Goal: Task Accomplishment & Management: Manage account settings

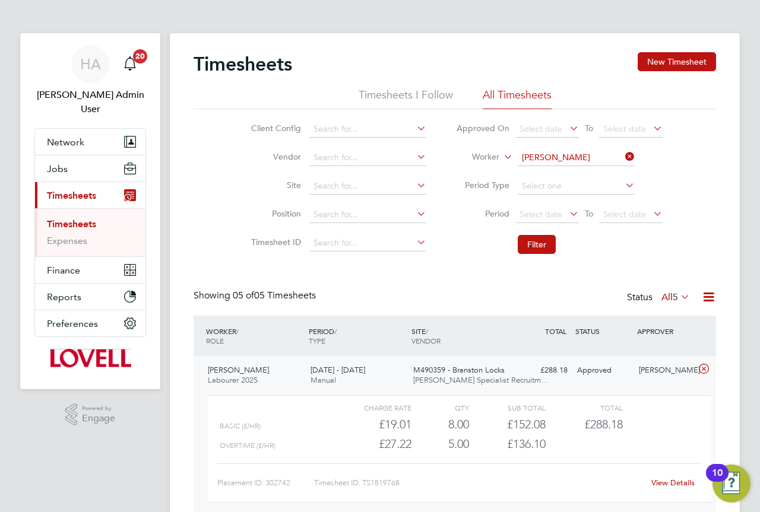
click at [638, 158] on li "Worker [PERSON_NAME]" at bounding box center [559, 158] width 236 height 28
click at [623, 158] on icon at bounding box center [623, 156] width 0 height 17
click at [596, 158] on input at bounding box center [575, 158] width 117 height 17
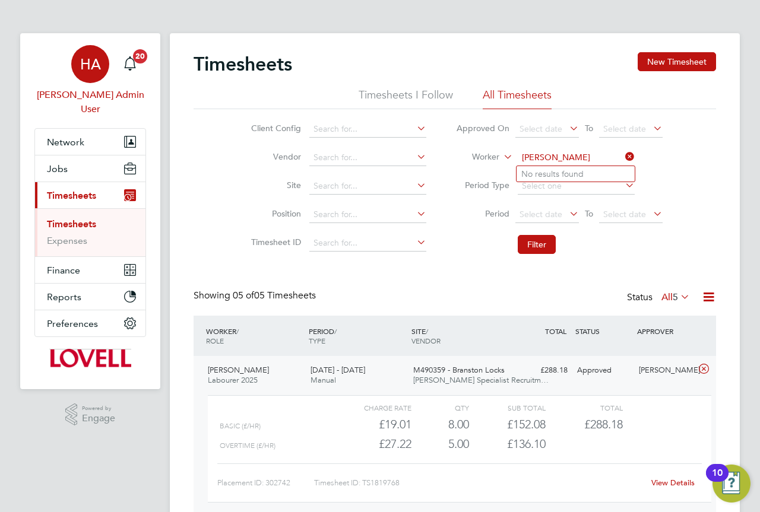
type input "collier"
click at [94, 75] on div "HA" at bounding box center [90, 64] width 38 height 38
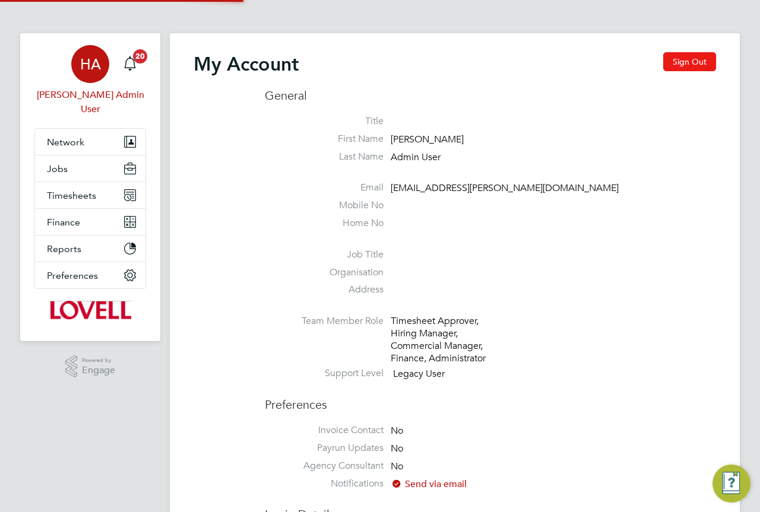
click at [669, 64] on button "Sign Out" at bounding box center [689, 61] width 53 height 19
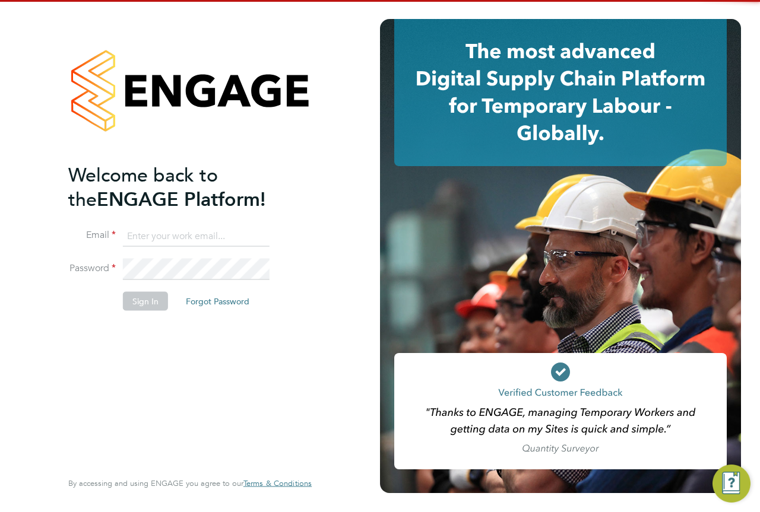
click at [167, 239] on input at bounding box center [196, 236] width 147 height 21
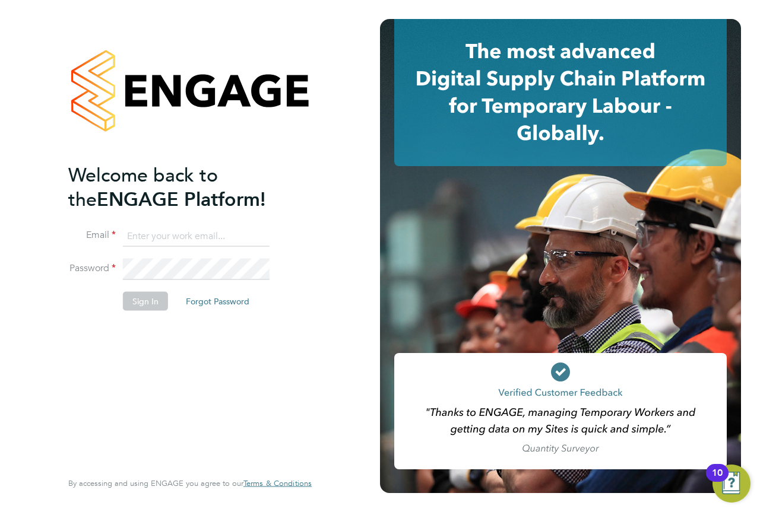
type input "engagemasterlogins@hays.com"
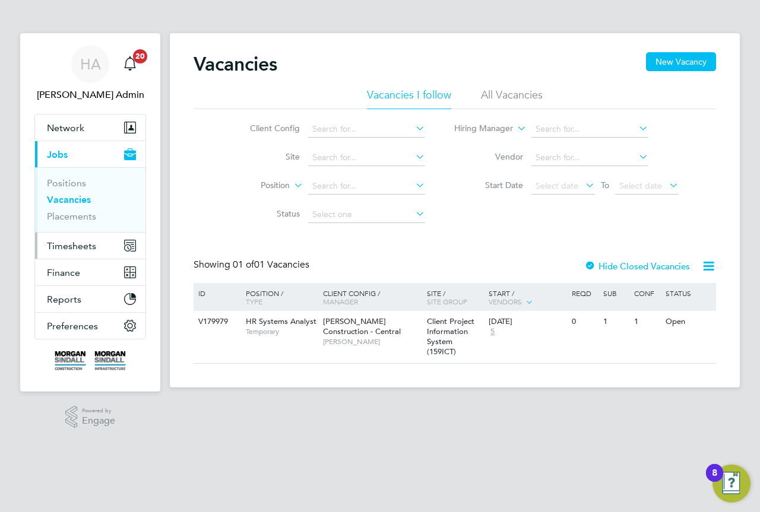
click at [72, 238] on button "Timesheets" at bounding box center [90, 246] width 110 height 26
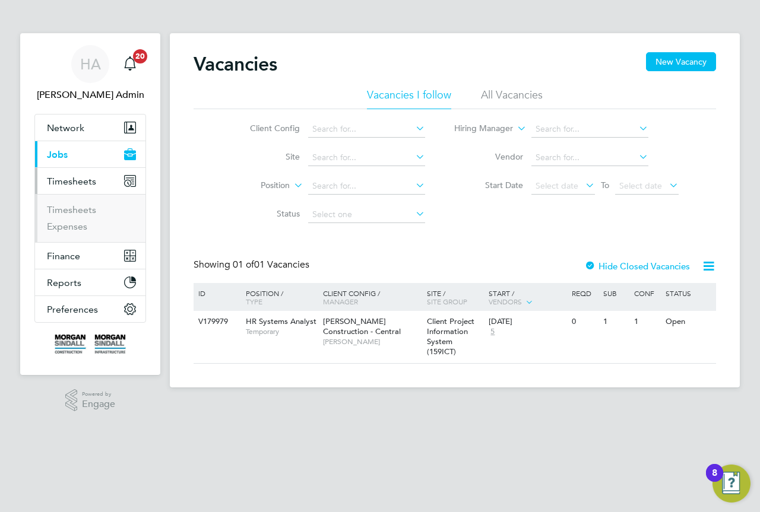
click at [64, 204] on ul "Timesheets Expenses" at bounding box center [90, 218] width 110 height 48
click at [66, 205] on link "Timesheets" at bounding box center [71, 209] width 49 height 11
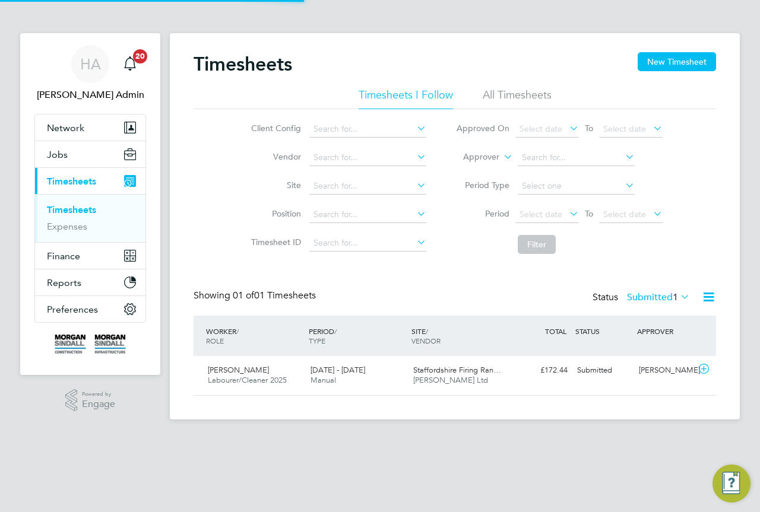
scroll to position [30, 103]
click at [494, 91] on li "All Timesheets" at bounding box center [516, 98] width 69 height 21
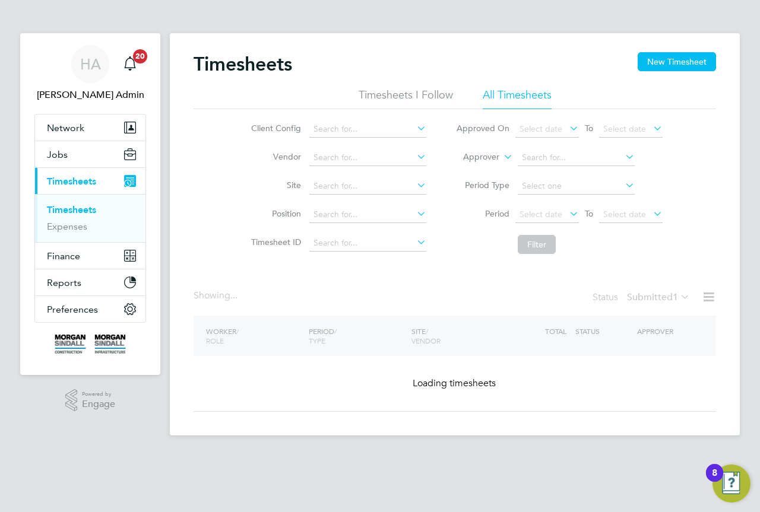
click at [501, 157] on icon at bounding box center [501, 153] width 0 height 11
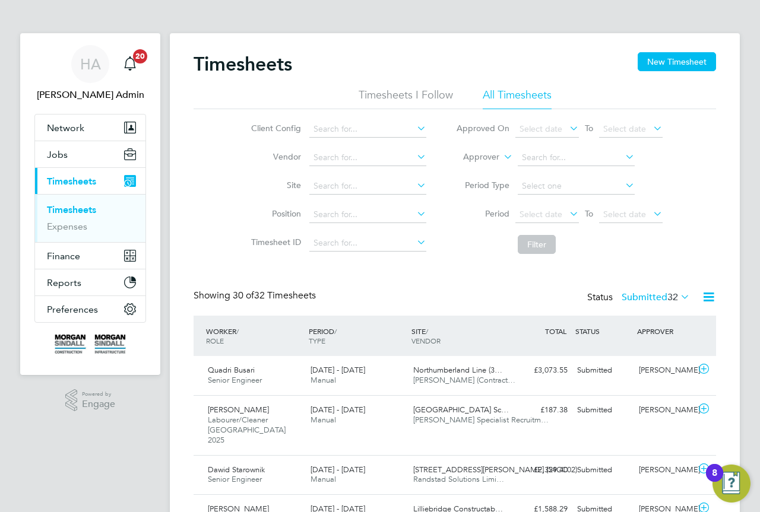
scroll to position [0, 0]
click at [478, 167] on li "Worker" at bounding box center [469, 170] width 59 height 15
click at [531, 153] on input at bounding box center [575, 158] width 117 height 17
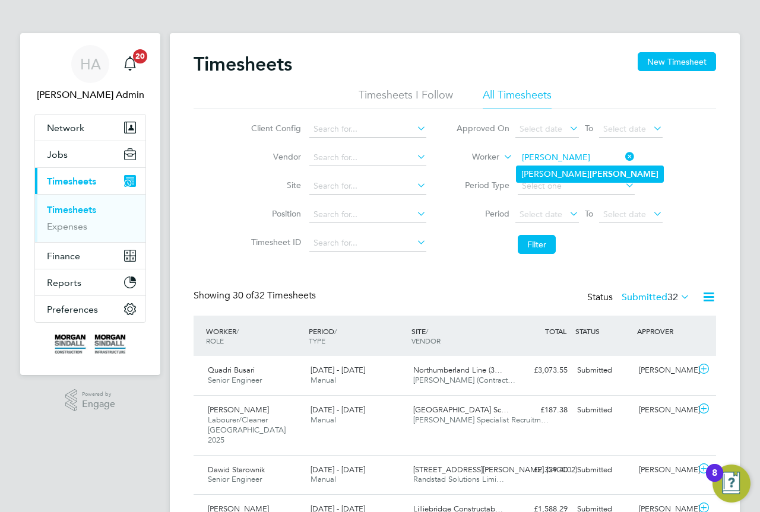
click at [589, 168] on li "Luke Collier" at bounding box center [589, 174] width 147 height 16
type input "Luke Collier"
click at [517, 234] on li "Filter" at bounding box center [559, 244] width 236 height 31
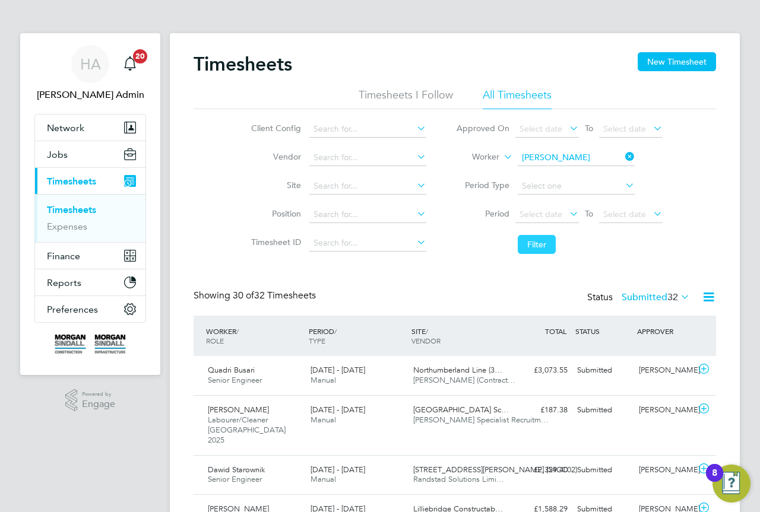
click at [529, 240] on button "Filter" at bounding box center [536, 244] width 38 height 19
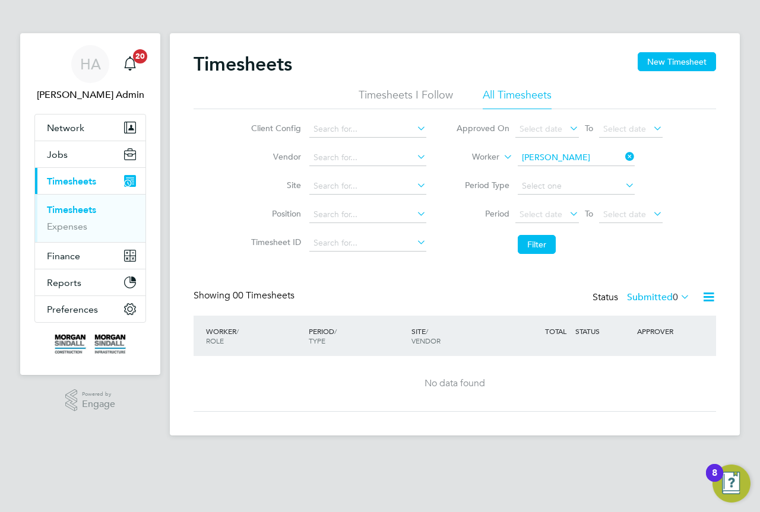
click at [677, 298] on span "0" at bounding box center [674, 297] width 5 height 12
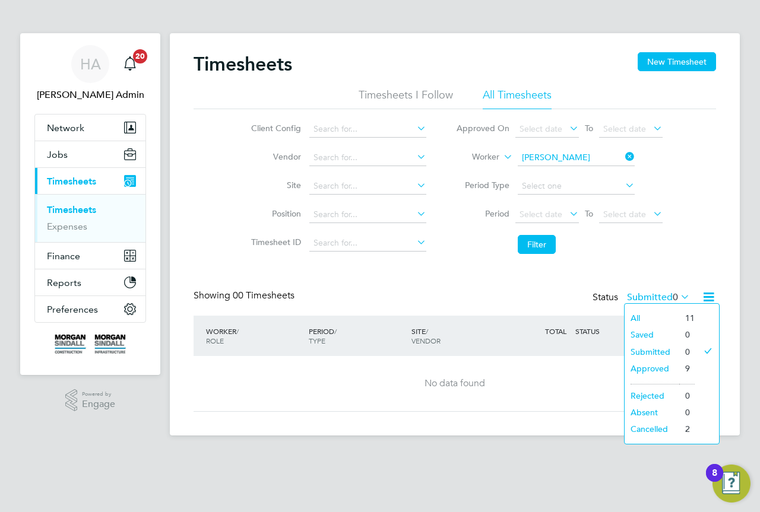
click at [661, 315] on li "All" at bounding box center [651, 318] width 55 height 17
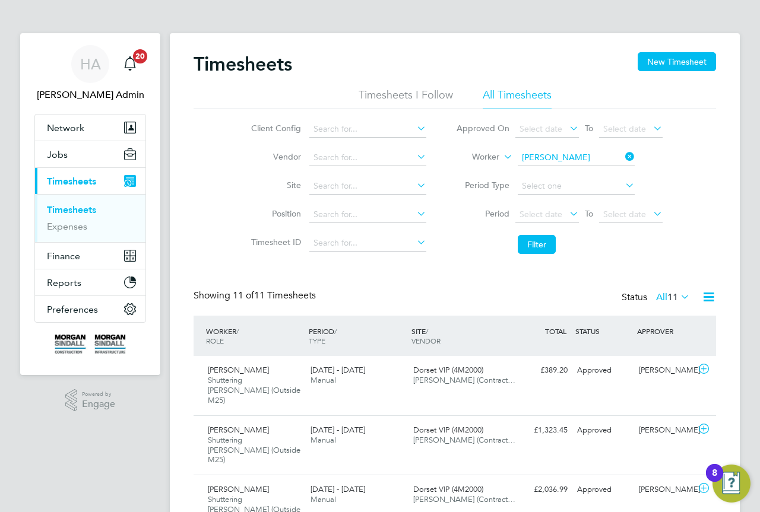
drag, startPoint x: 626, startPoint y: 153, endPoint x: 595, endPoint y: 155, distance: 31.5
click at [623, 153] on icon at bounding box center [623, 156] width 0 height 17
click at [595, 155] on input at bounding box center [575, 158] width 117 height 17
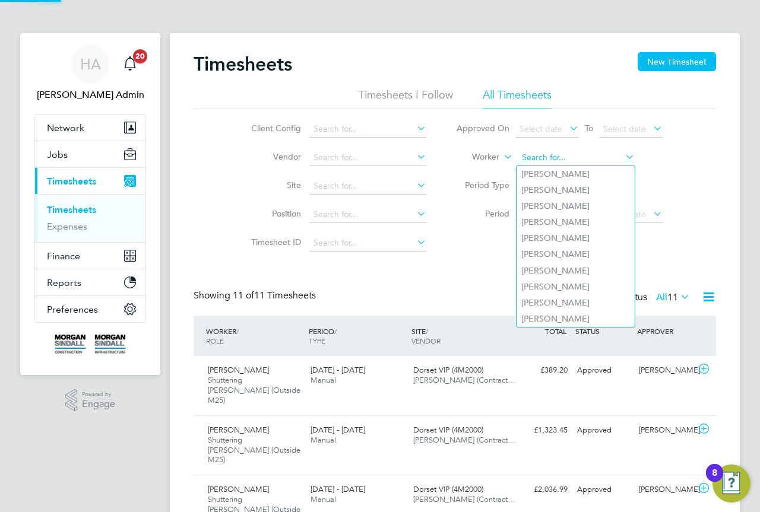
paste input "Ross Sneddon"
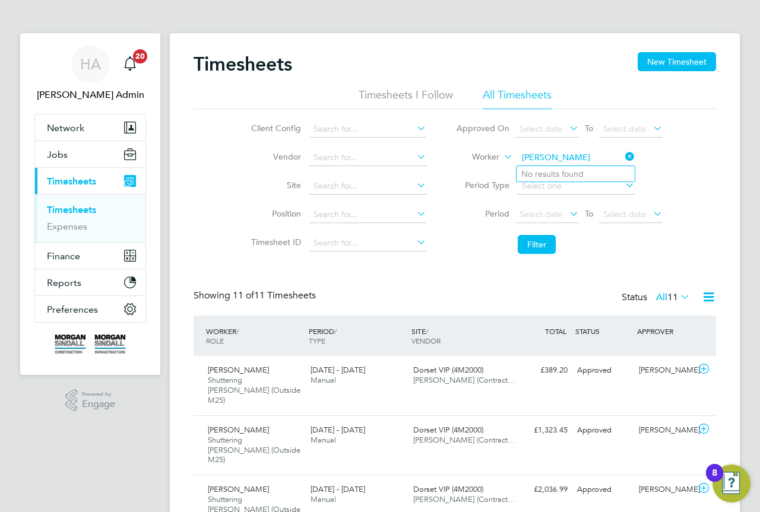
type input "Ross Sned"
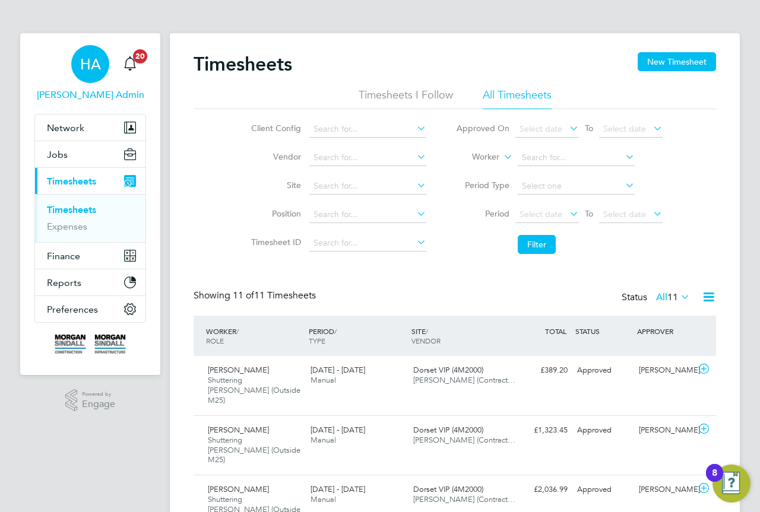
click at [81, 65] on span "HA" at bounding box center [90, 63] width 21 height 15
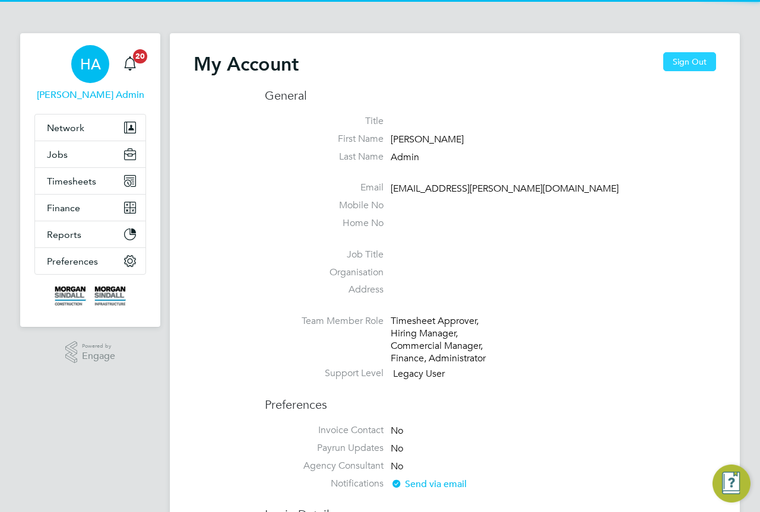
click at [696, 58] on button "Sign Out" at bounding box center [689, 61] width 53 height 19
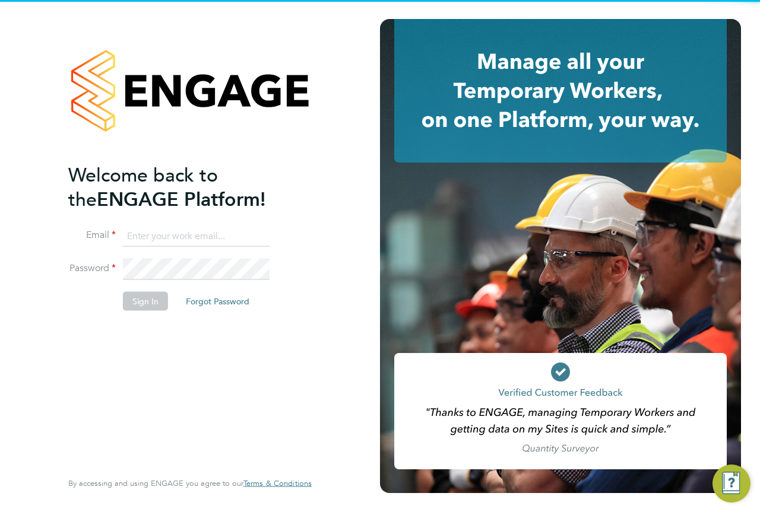
click at [217, 231] on input at bounding box center [196, 236] width 147 height 21
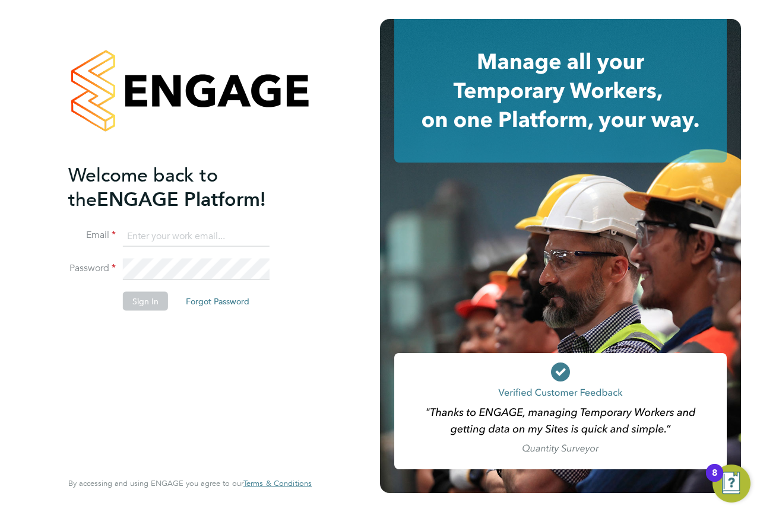
type input "vendorkeyaccounts2@hays.com"
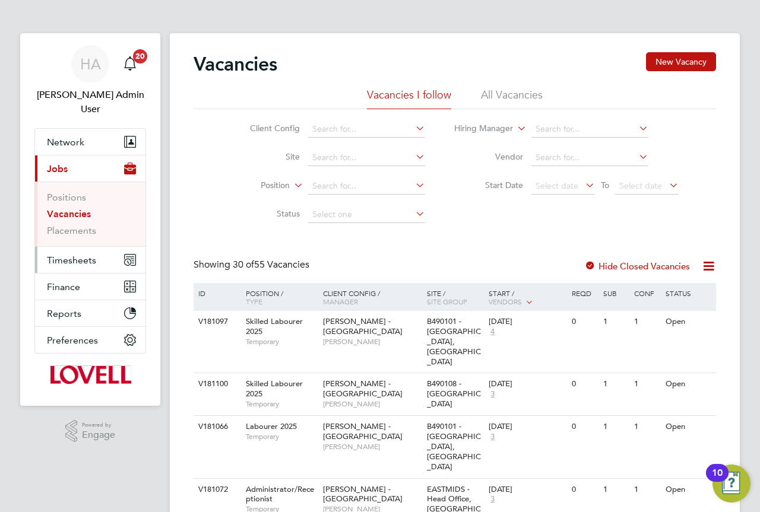
click at [87, 247] on button "Timesheets" at bounding box center [90, 260] width 110 height 26
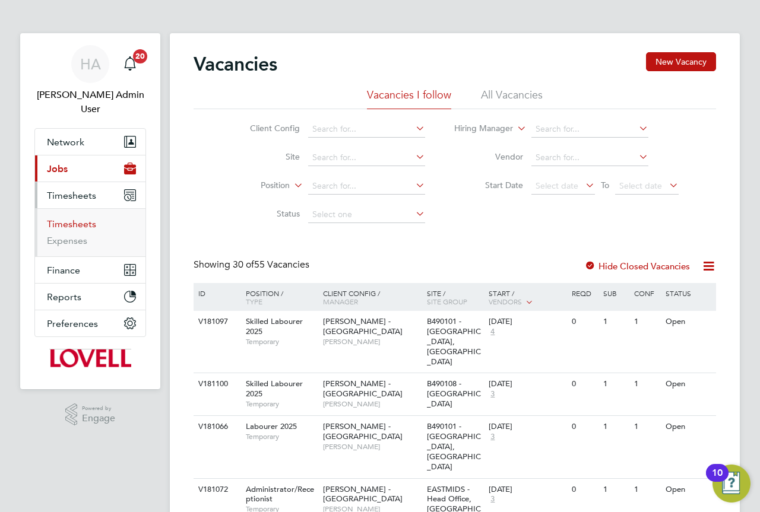
click at [90, 218] on link "Timesheets" at bounding box center [71, 223] width 49 height 11
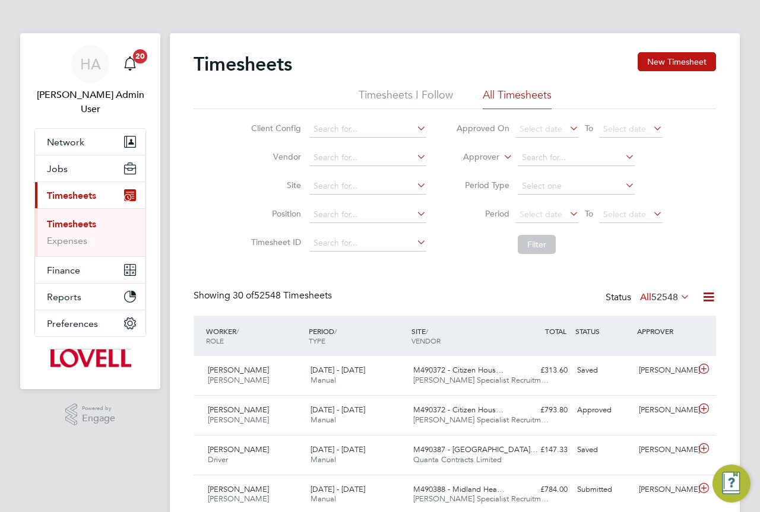
click at [501, 159] on icon at bounding box center [501, 153] width 0 height 11
click at [467, 172] on li "Worker" at bounding box center [469, 170] width 59 height 15
click at [532, 162] on input at bounding box center [575, 158] width 117 height 17
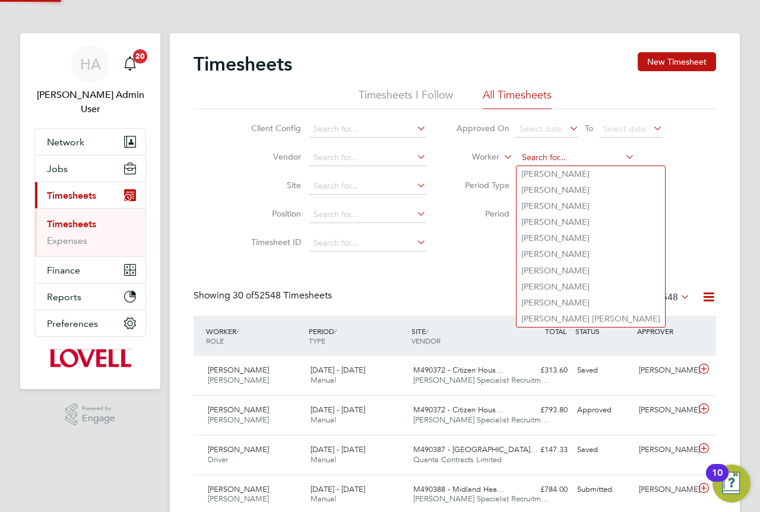
paste input "Ross Sneddon"
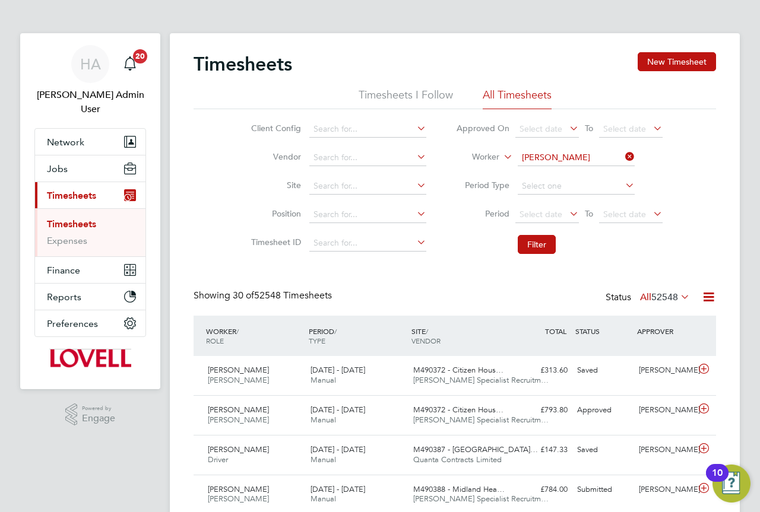
click at [566, 172] on li "Ross Sned den" at bounding box center [575, 174] width 118 height 16
type input "Ross Snedden"
click at [537, 244] on button "Filter" at bounding box center [536, 244] width 38 height 19
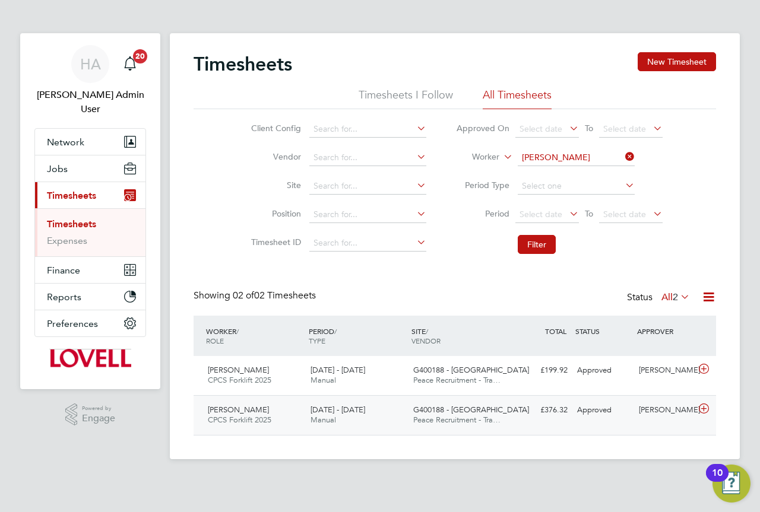
click at [382, 409] on div "13 - 19 Sep 2025 Manual" at bounding box center [357, 416] width 103 height 30
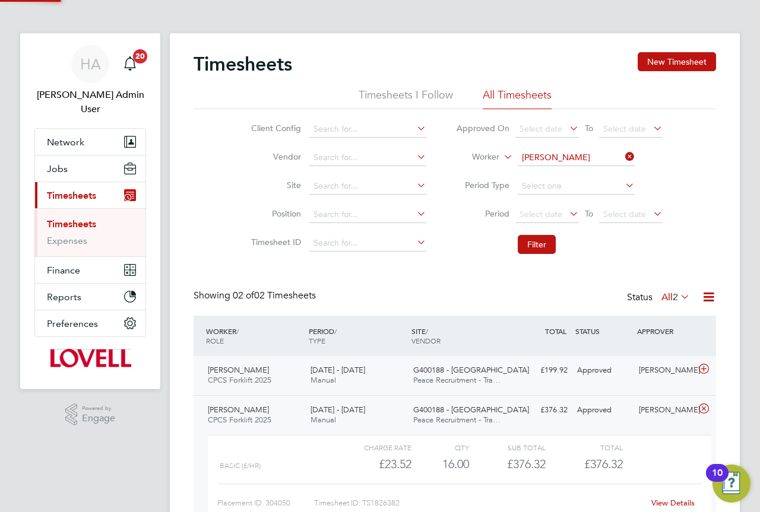
click at [386, 384] on div "20 - 26 Sep 2025 Manual" at bounding box center [357, 376] width 103 height 30
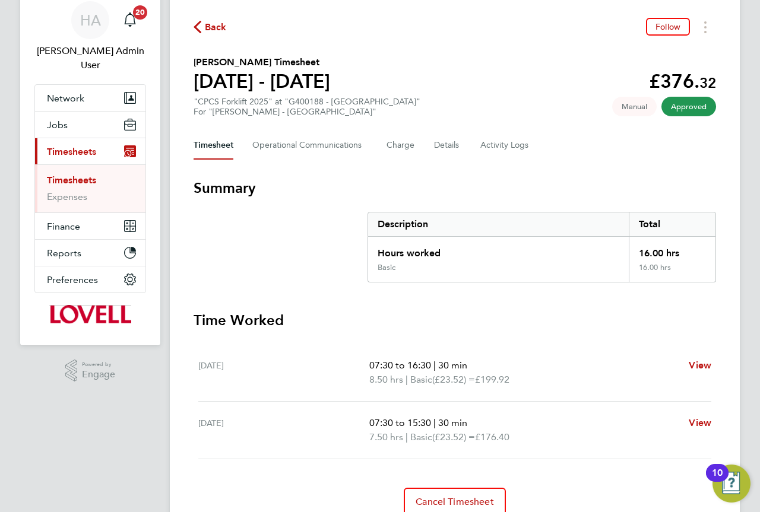
scroll to position [96, 0]
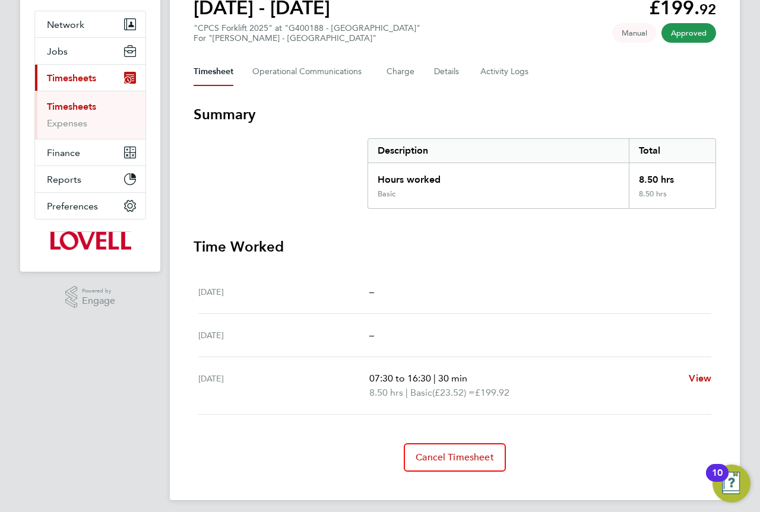
scroll to position [119, 0]
